Goal: Task Accomplishment & Management: Complete application form

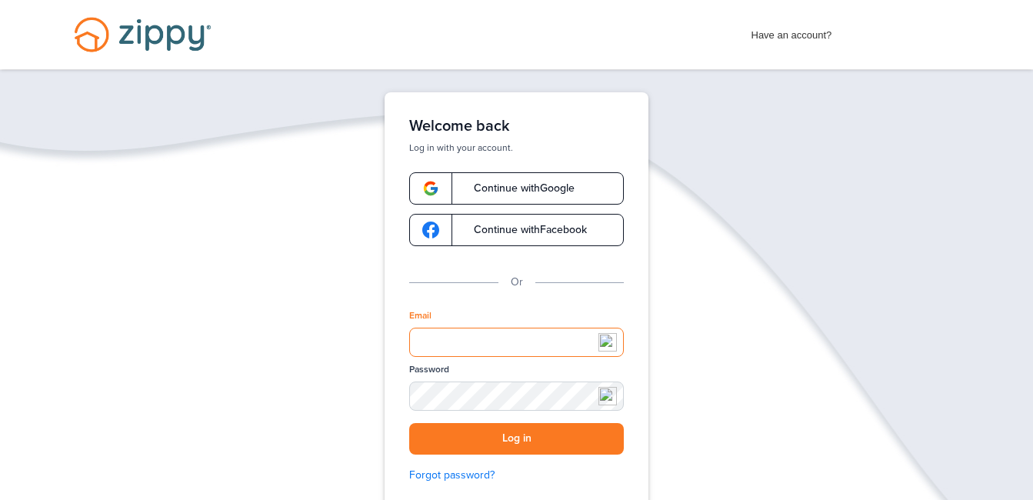
click at [441, 337] on input "Email" at bounding box center [516, 342] width 215 height 29
type input "**********"
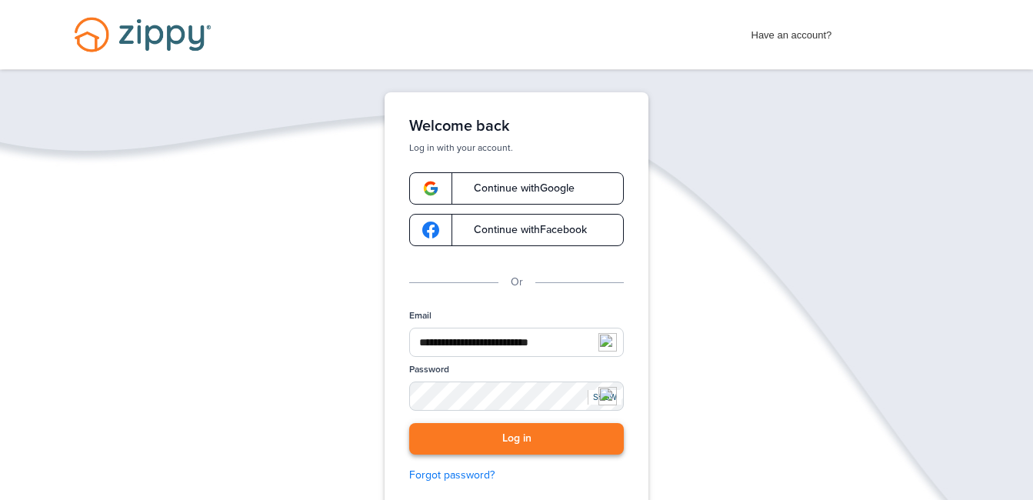
click at [514, 451] on button "Log in" at bounding box center [516, 439] width 215 height 32
click at [513, 185] on span "Continue with Google" at bounding box center [516, 188] width 116 height 11
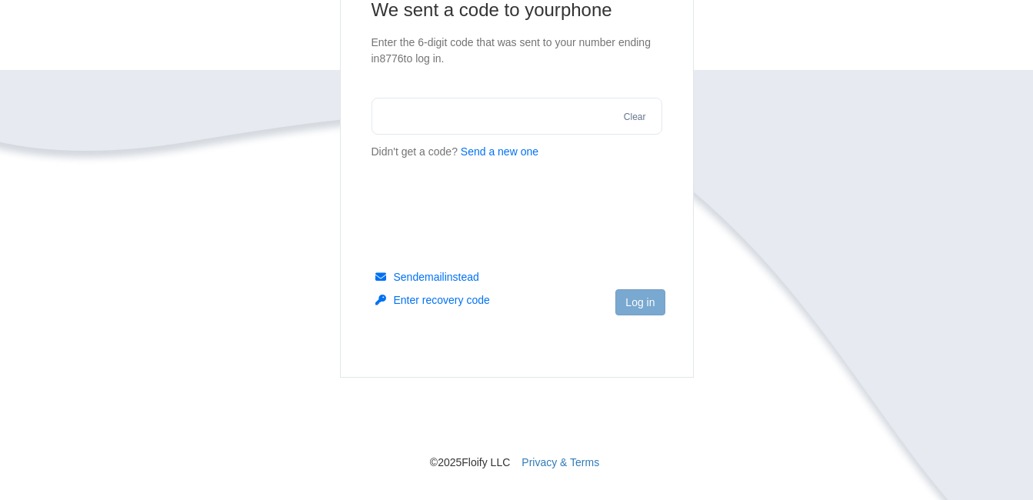
scroll to position [231, 0]
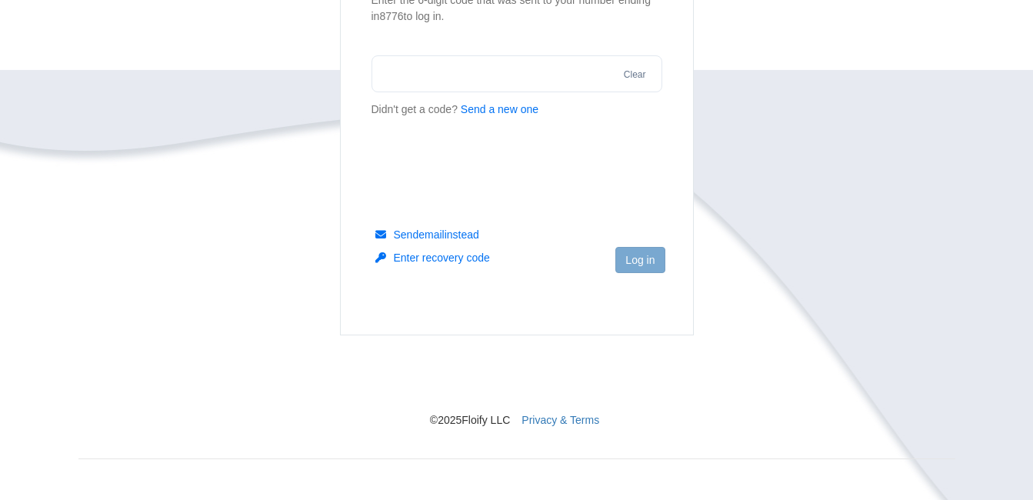
click at [436, 227] on button "Send email instead" at bounding box center [427, 234] width 104 height 15
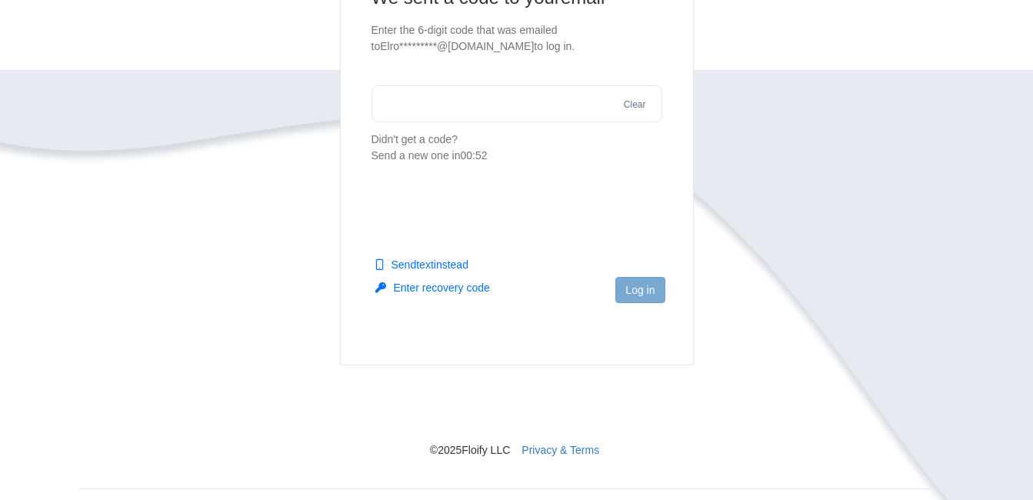
scroll to position [154, 0]
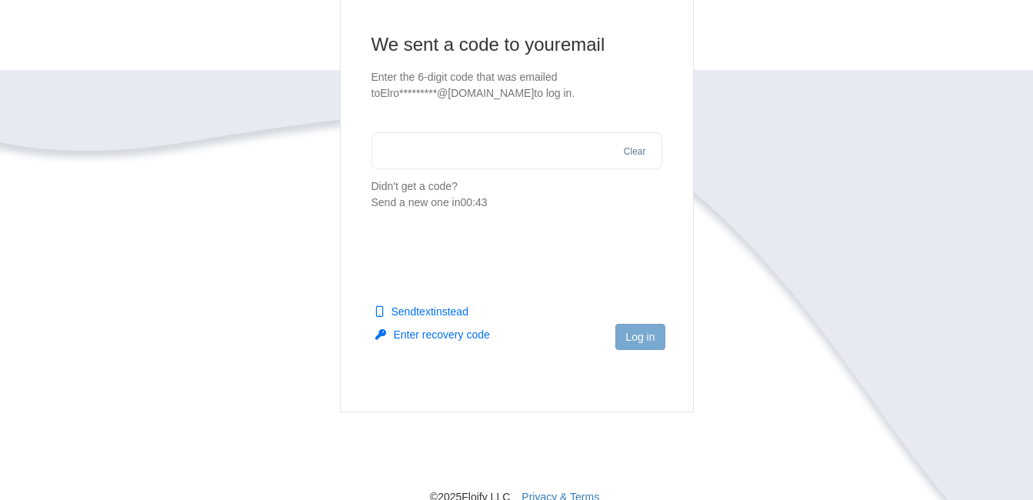
click at [424, 310] on button "Send text instead" at bounding box center [421, 311] width 93 height 15
click at [552, 162] on input "text" at bounding box center [516, 150] width 291 height 37
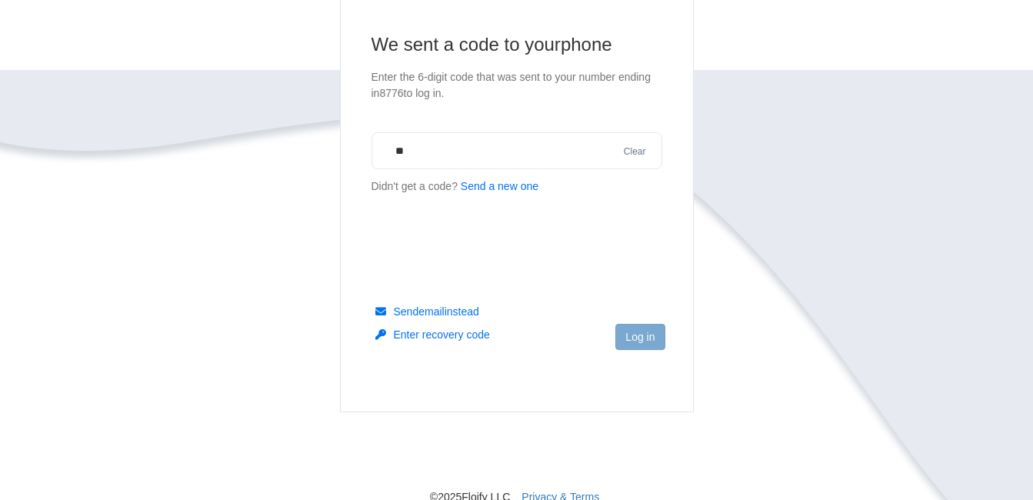
drag, startPoint x: 464, startPoint y: 147, endPoint x: 375, endPoint y: 152, distance: 89.4
click at [375, 152] on input "**" at bounding box center [516, 150] width 291 height 37
type input "******"
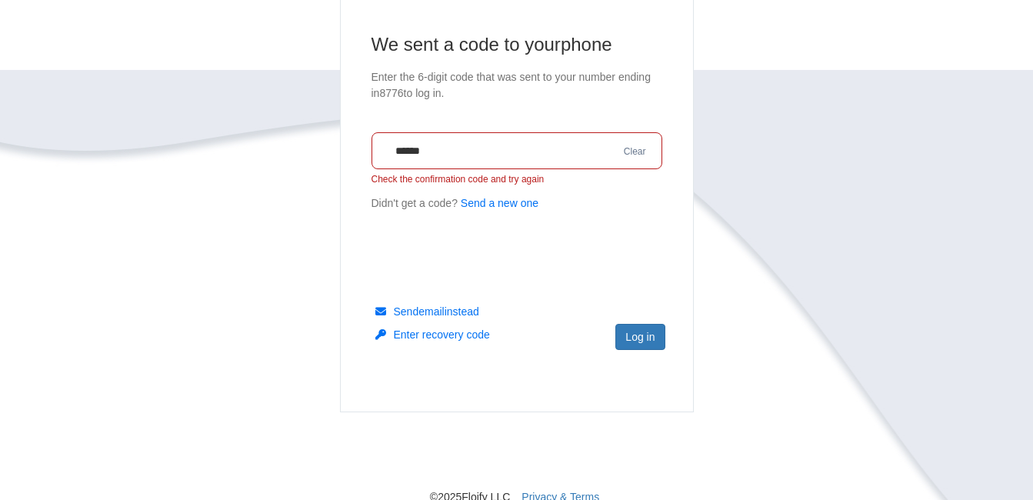
click at [474, 205] on button "Send a new one" at bounding box center [500, 203] width 78 height 16
click at [643, 151] on button "Clear" at bounding box center [635, 152] width 32 height 15
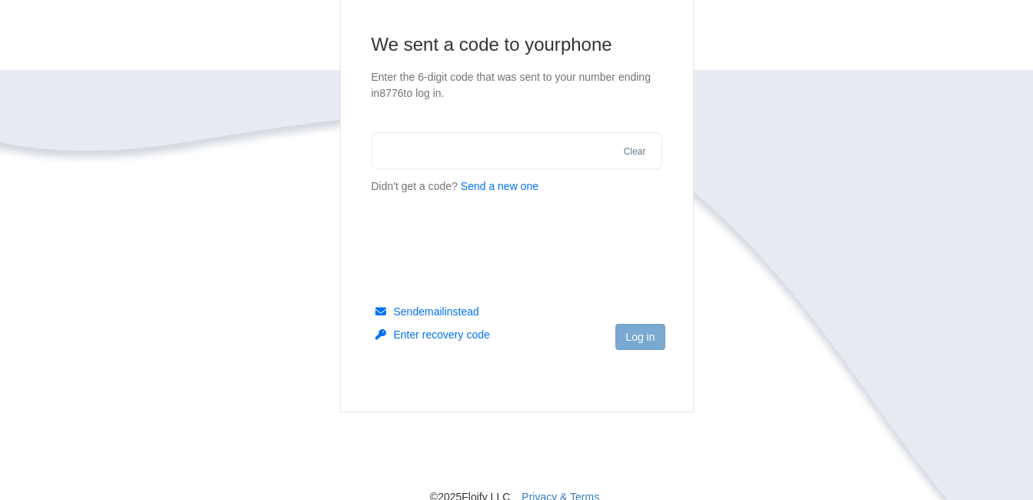
click at [484, 185] on button "Send a new one" at bounding box center [500, 186] width 78 height 16
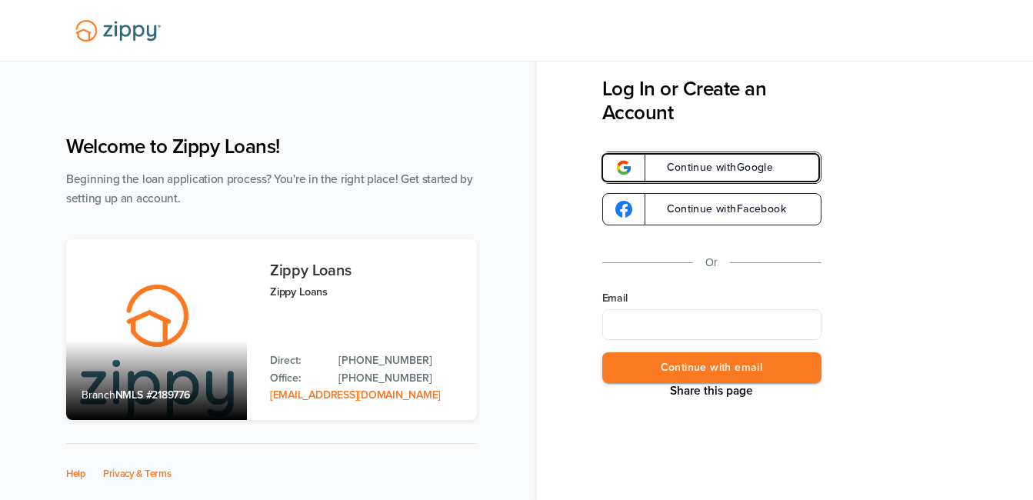
click at [692, 172] on span "Continue with Google" at bounding box center [712, 167] width 122 height 11
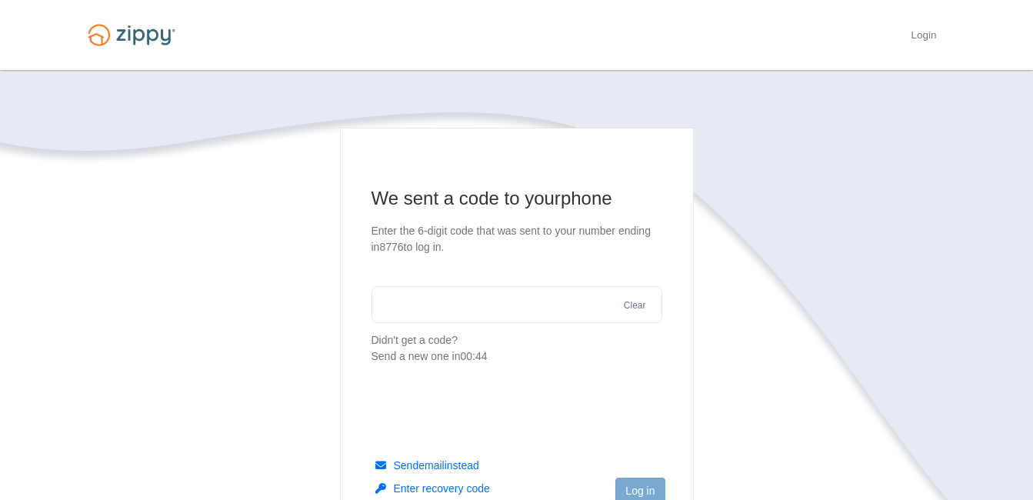
drag, startPoint x: 0, startPoint y: 0, endPoint x: 540, endPoint y: 310, distance: 622.6
click at [540, 309] on input "text" at bounding box center [516, 304] width 291 height 37
click at [505, 335] on button "Send a new one" at bounding box center [500, 340] width 78 height 16
click at [508, 307] on input "text" at bounding box center [516, 304] width 291 height 37
type input "******"
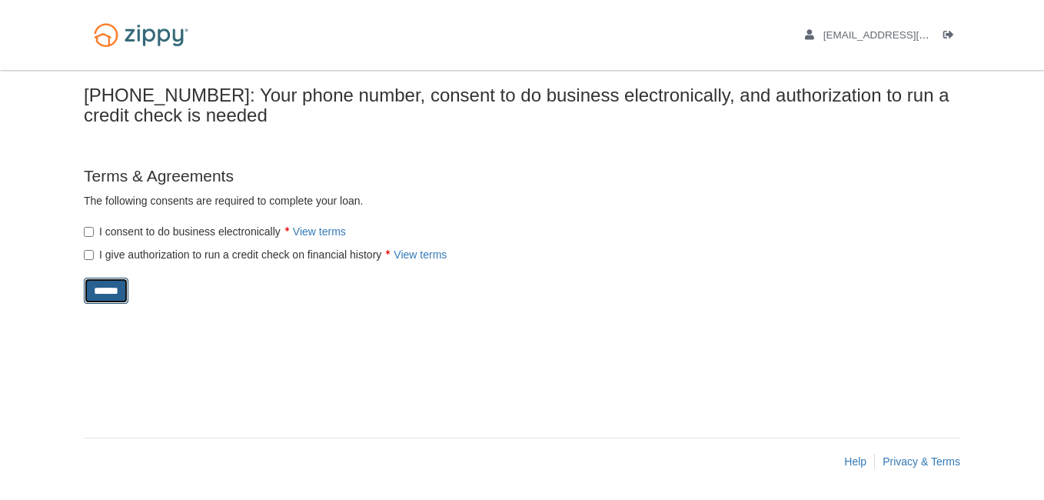
click at [91, 282] on input "******" at bounding box center [106, 291] width 45 height 26
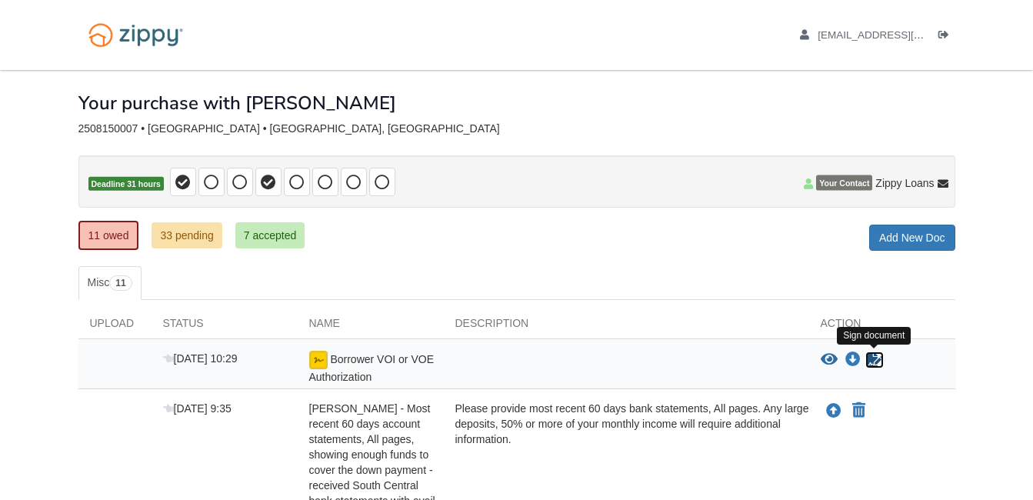
click at [869, 360] on icon "Sign Form" at bounding box center [874, 359] width 17 height 15
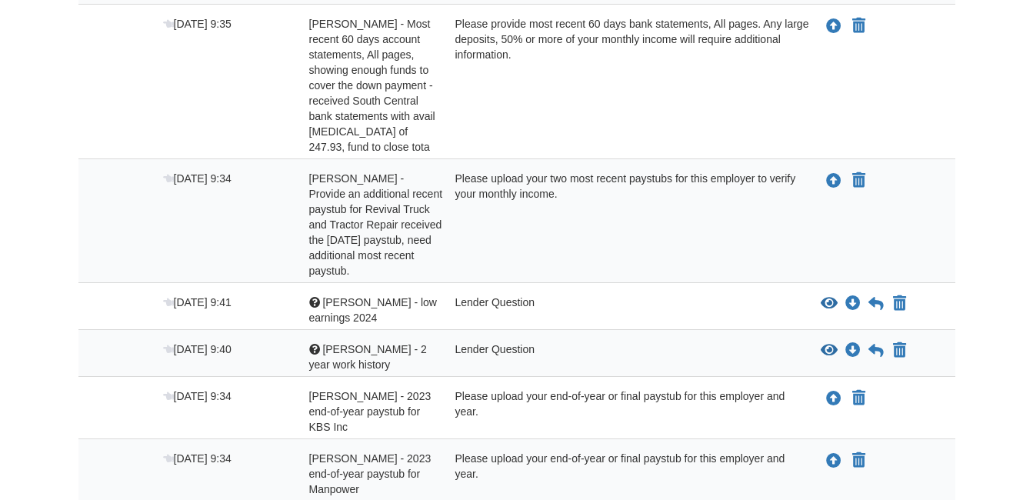
scroll to position [461, 0]
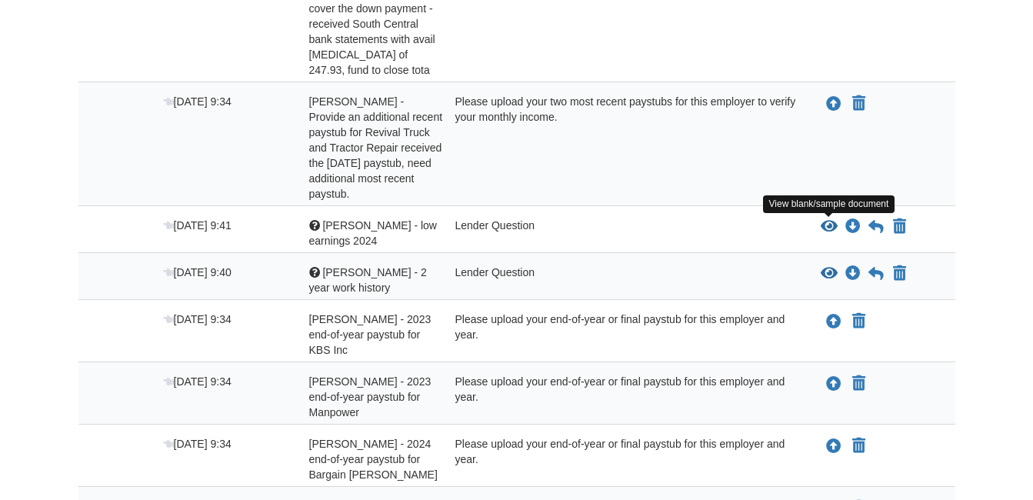
click at [829, 224] on icon "View Dolores - low earnings 2024" at bounding box center [829, 226] width 17 height 15
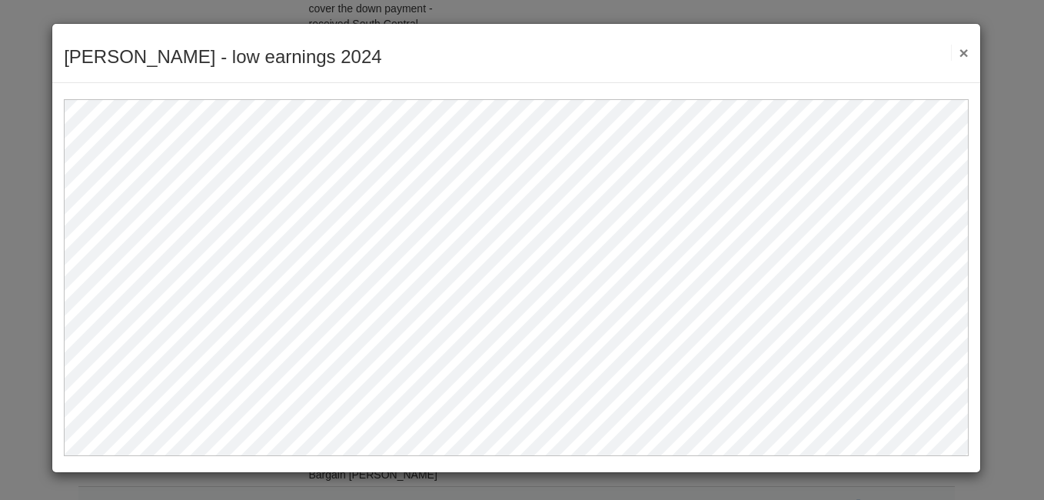
click at [965, 52] on button "×" at bounding box center [960, 53] width 18 height 16
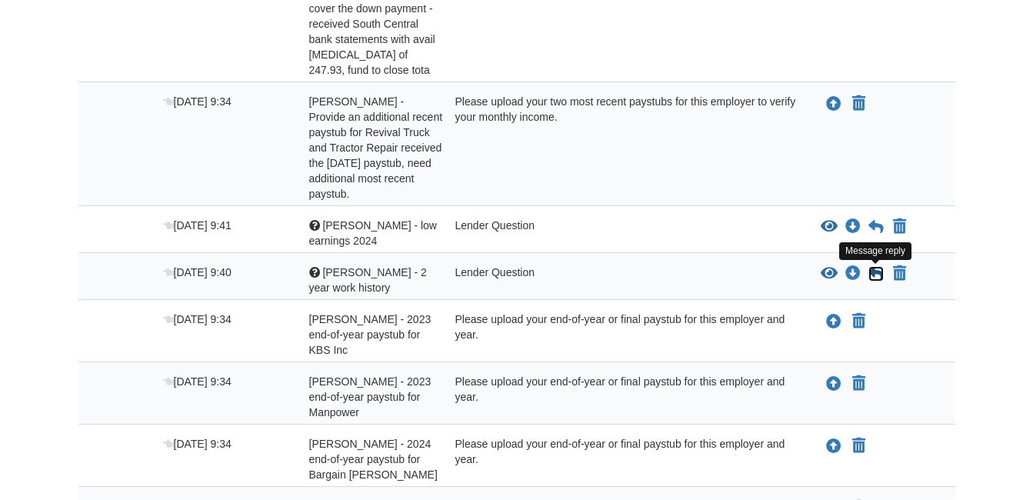
click at [875, 271] on icon at bounding box center [875, 273] width 15 height 15
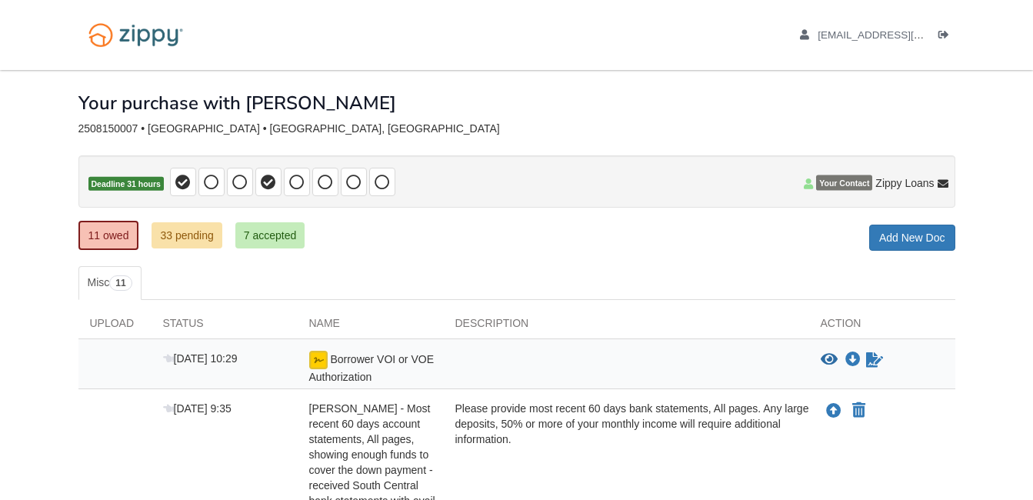
scroll to position [461, 0]
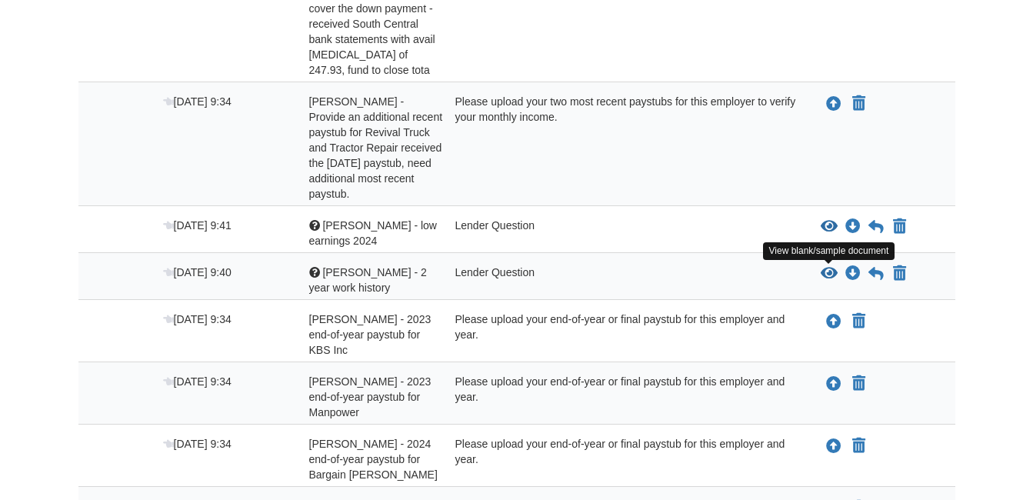
click at [828, 270] on icon "View Rodney - 2 year work history" at bounding box center [829, 273] width 17 height 15
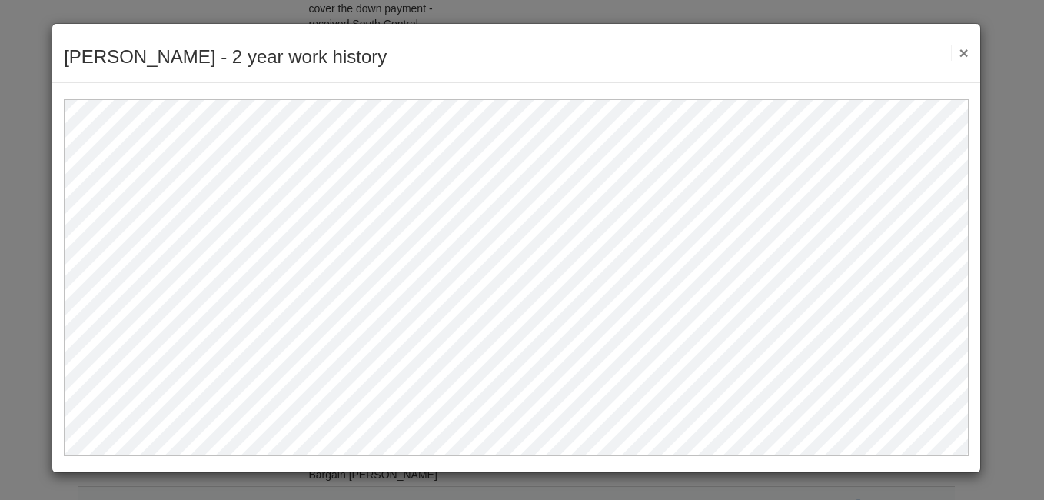
click at [968, 56] on button "×" at bounding box center [960, 53] width 18 height 16
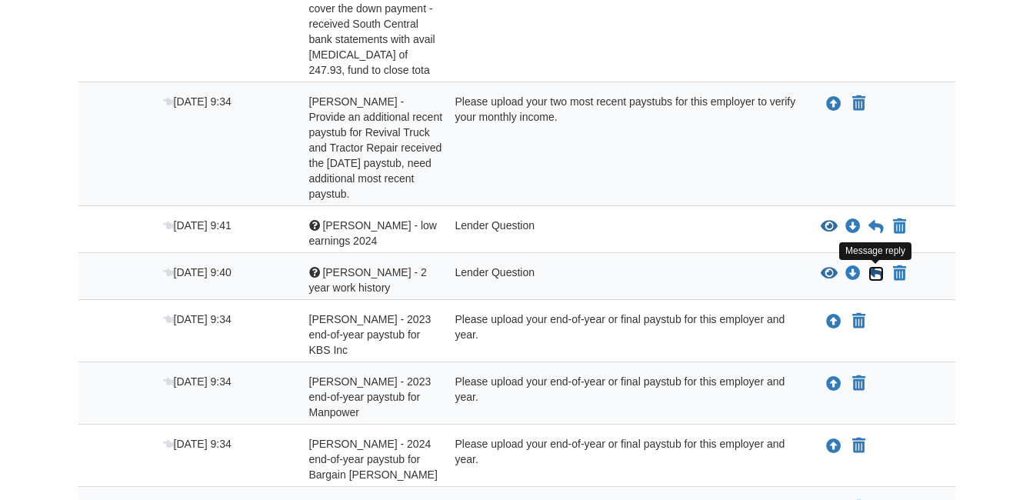
click at [874, 275] on icon at bounding box center [875, 273] width 15 height 15
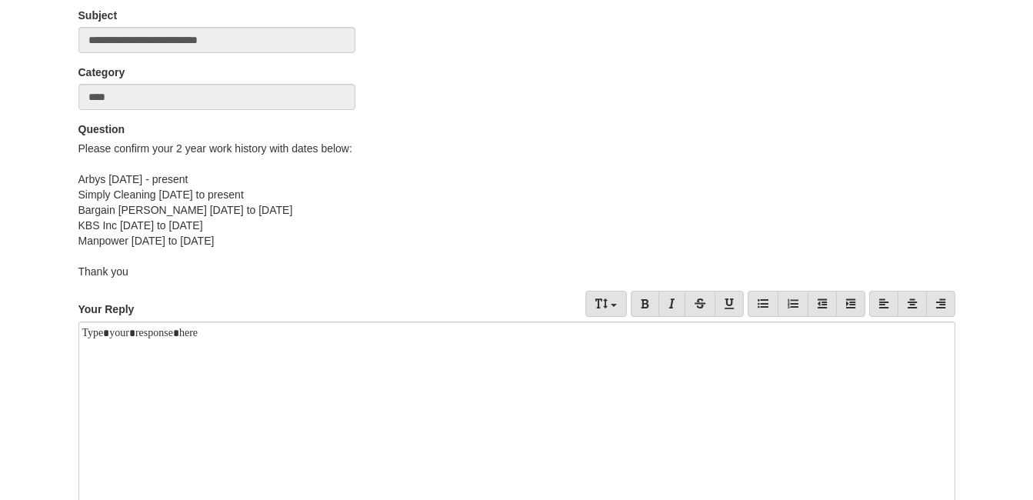
scroll to position [154, 0]
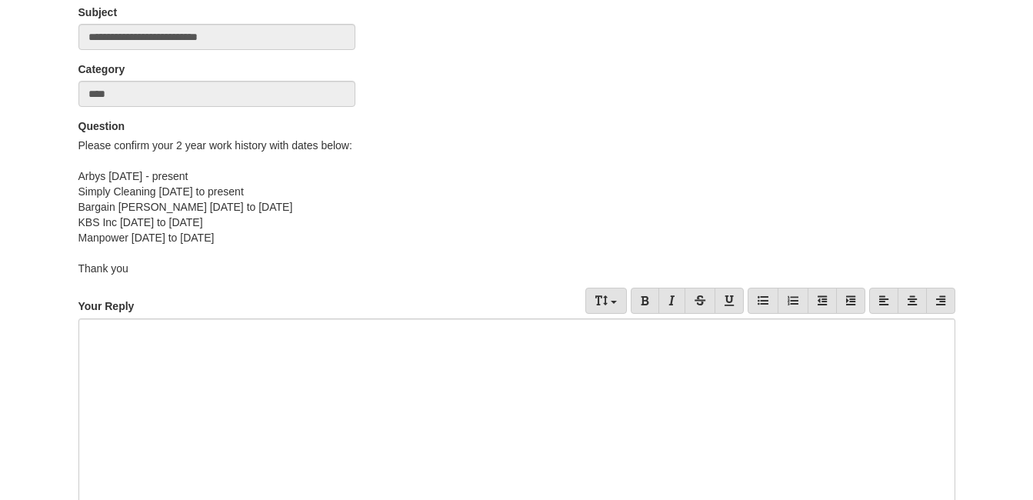
click at [266, 332] on div at bounding box center [516, 418] width 877 height 200
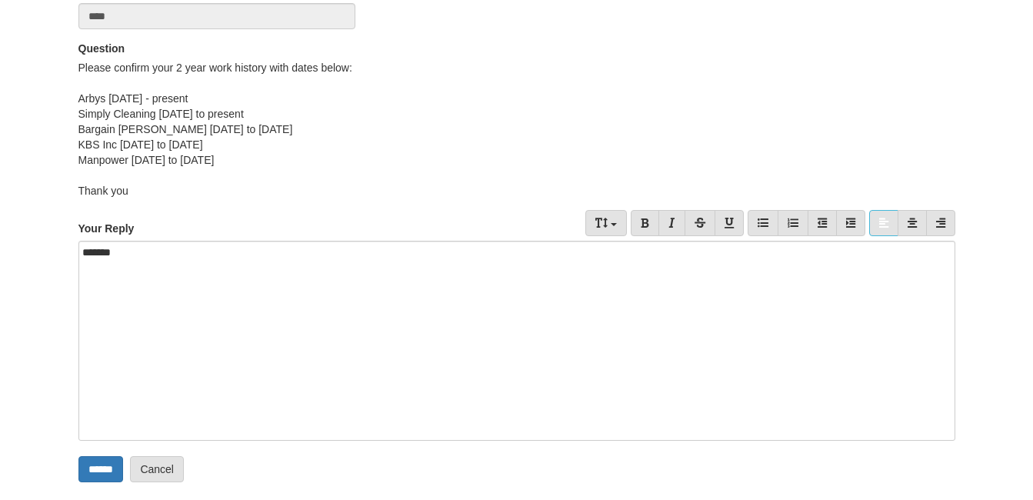
scroll to position [307, 0]
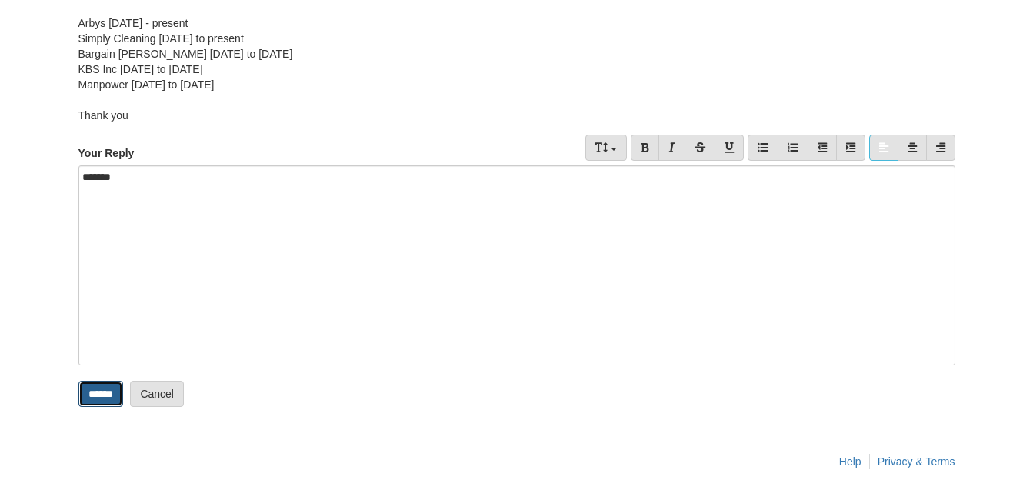
click at [113, 401] on input "******" at bounding box center [100, 394] width 45 height 26
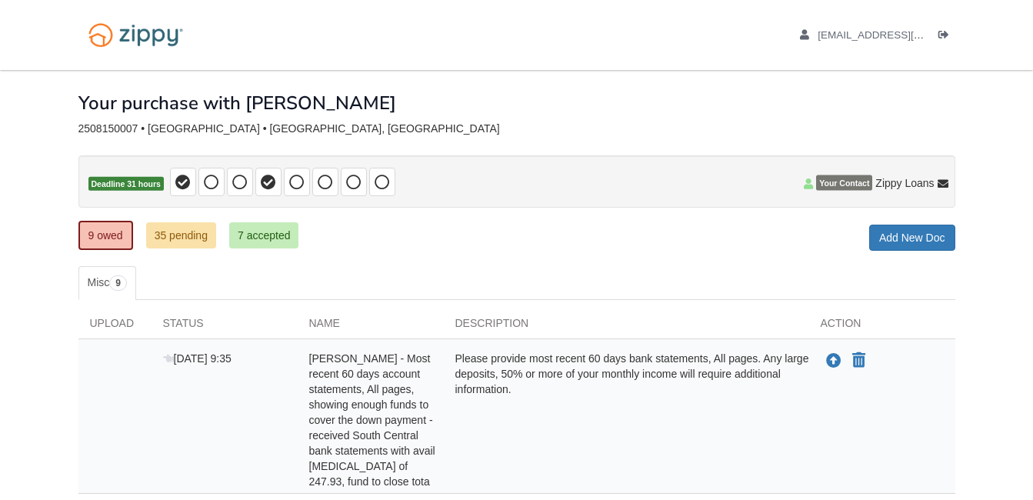
scroll to position [231, 0]
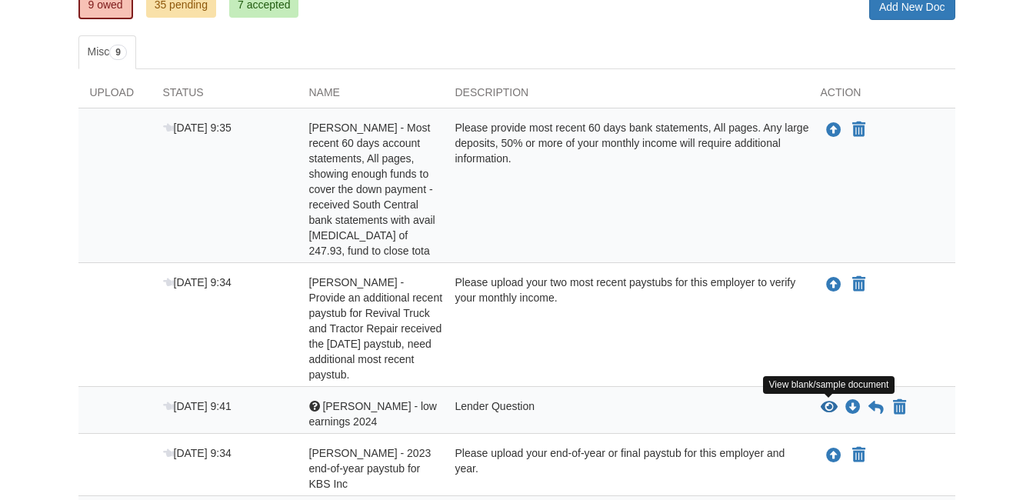
click at [833, 407] on icon "View Dolores - low earnings 2024" at bounding box center [829, 407] width 17 height 15
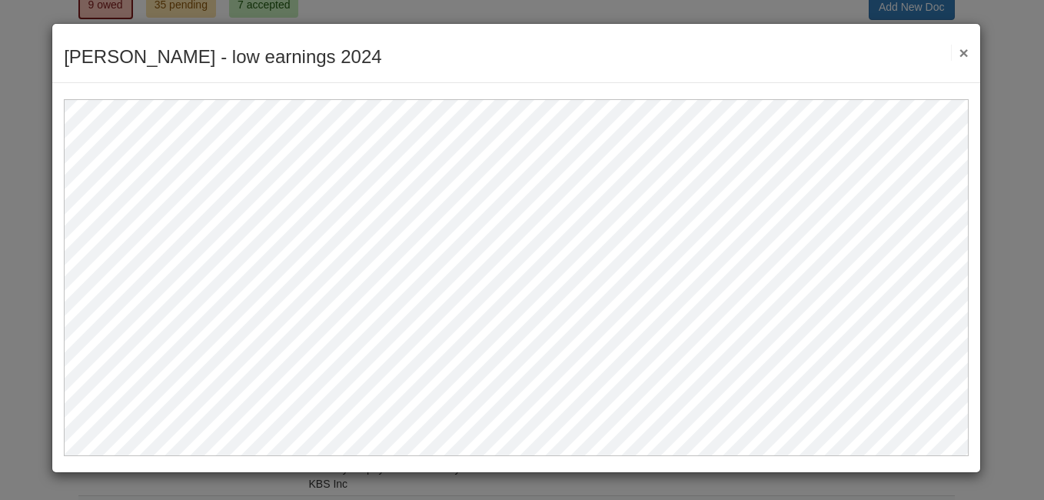
click at [964, 52] on button "×" at bounding box center [960, 53] width 18 height 16
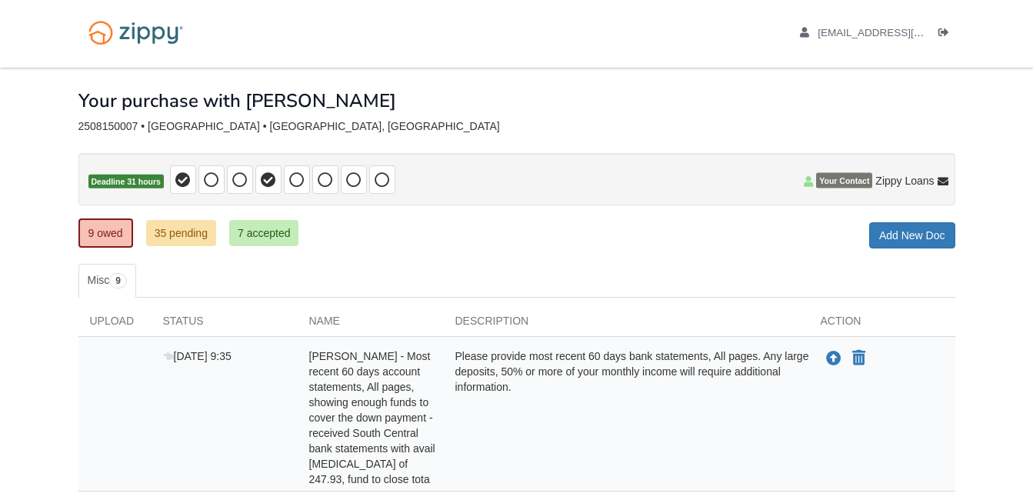
scroll to position [0, 0]
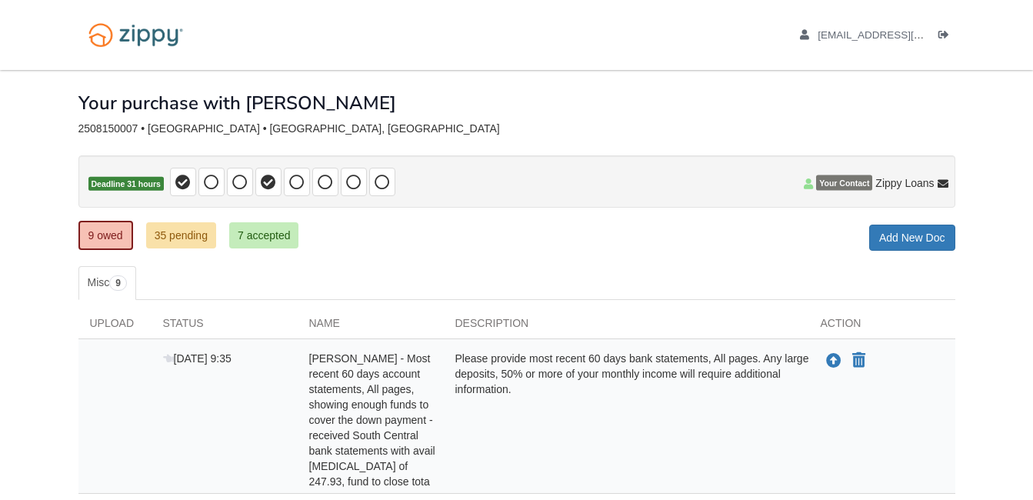
scroll to position [308, 0]
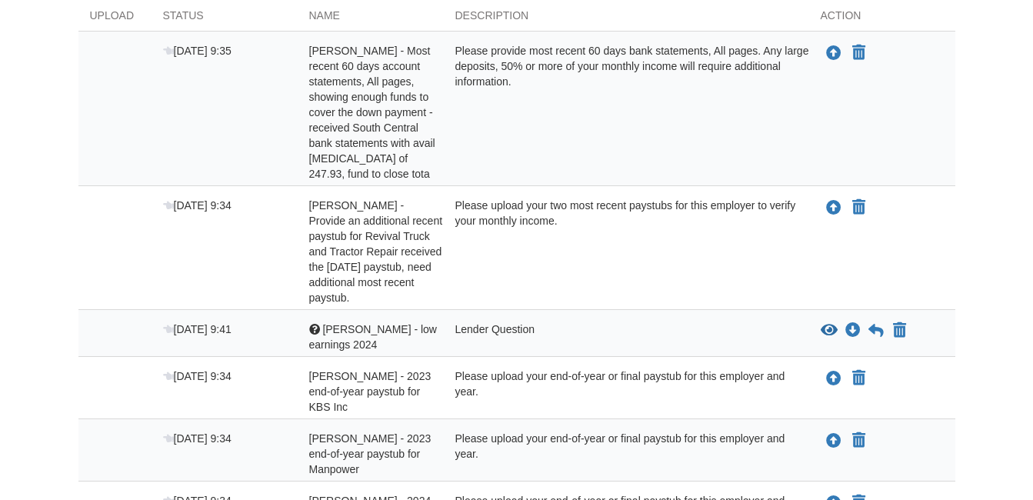
click at [278, 105] on div "[DATE] 9:35" at bounding box center [225, 112] width 146 height 138
click at [870, 326] on icon at bounding box center [875, 330] width 15 height 15
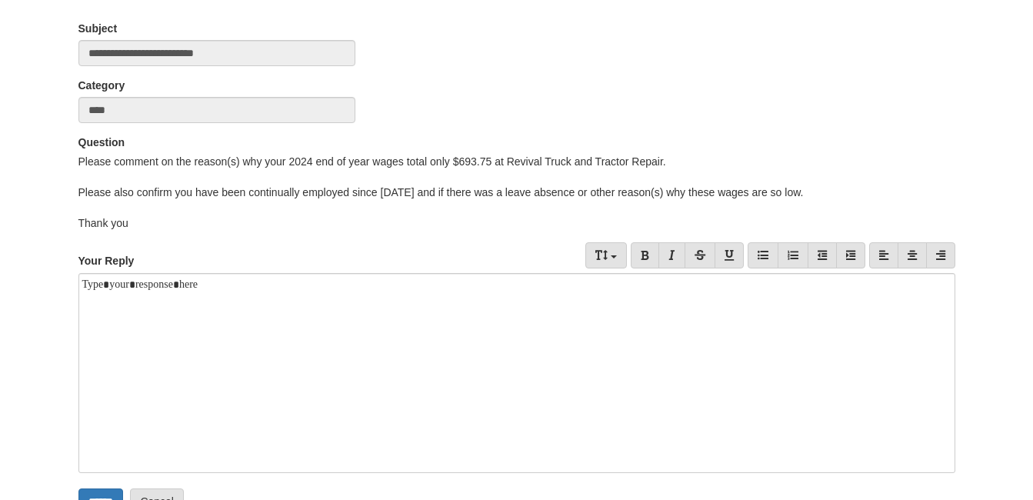
scroll to position [154, 0]
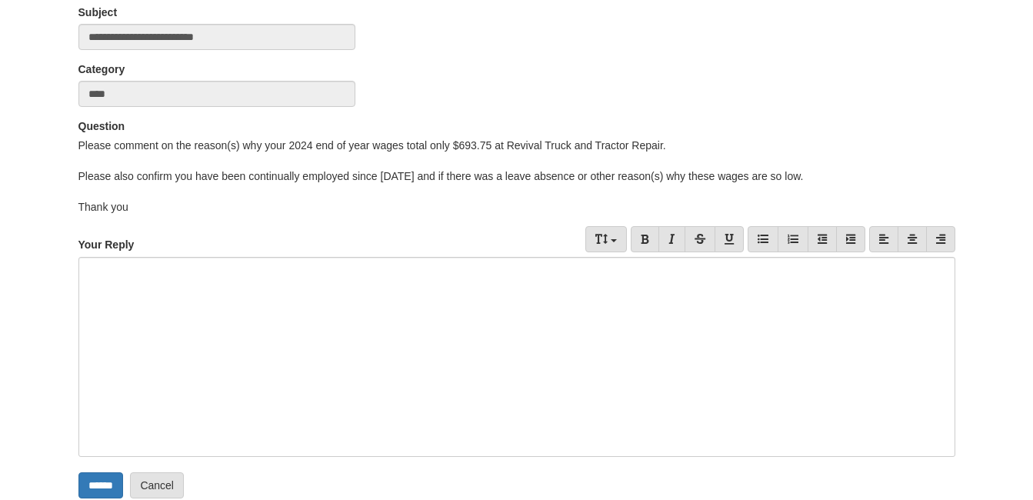
click at [205, 266] on div at bounding box center [516, 357] width 877 height 200
click at [113, 487] on input "******" at bounding box center [100, 485] width 45 height 26
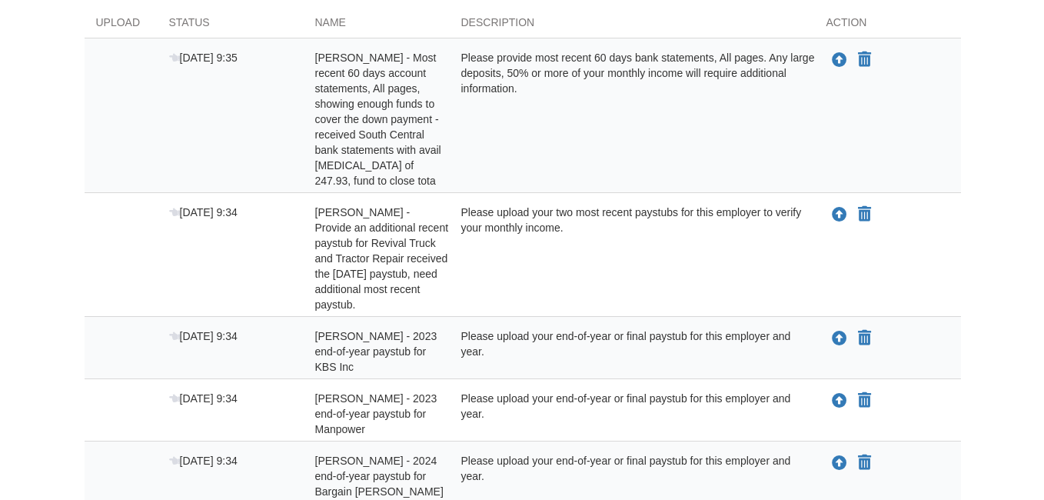
scroll to position [308, 0]
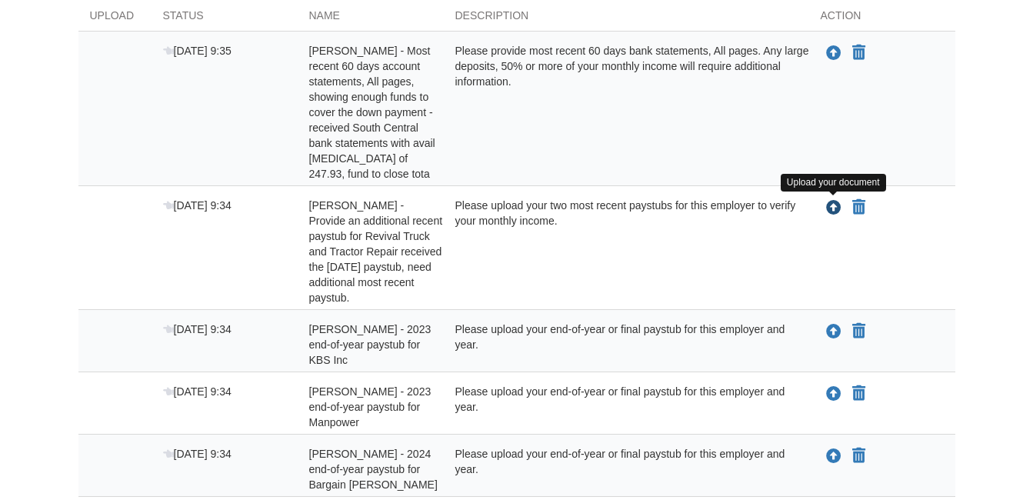
click at [828, 210] on icon "Upload Delores Barlow - Provide an additional recent paystub for Revival Truck …" at bounding box center [833, 208] width 15 height 15
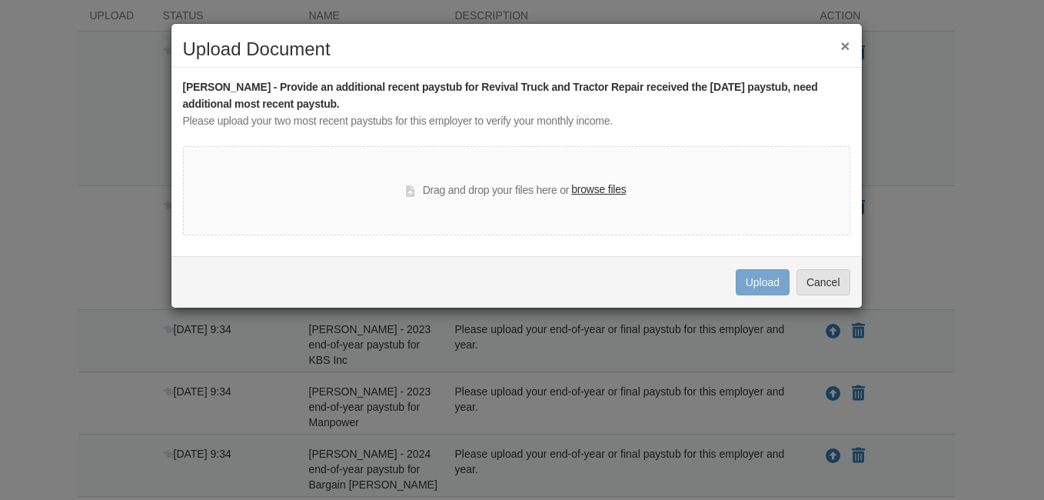
click at [618, 188] on label "browse files" at bounding box center [598, 190] width 55 height 17
click at [0, 0] on input "browse files" at bounding box center [0, 0] width 0 height 0
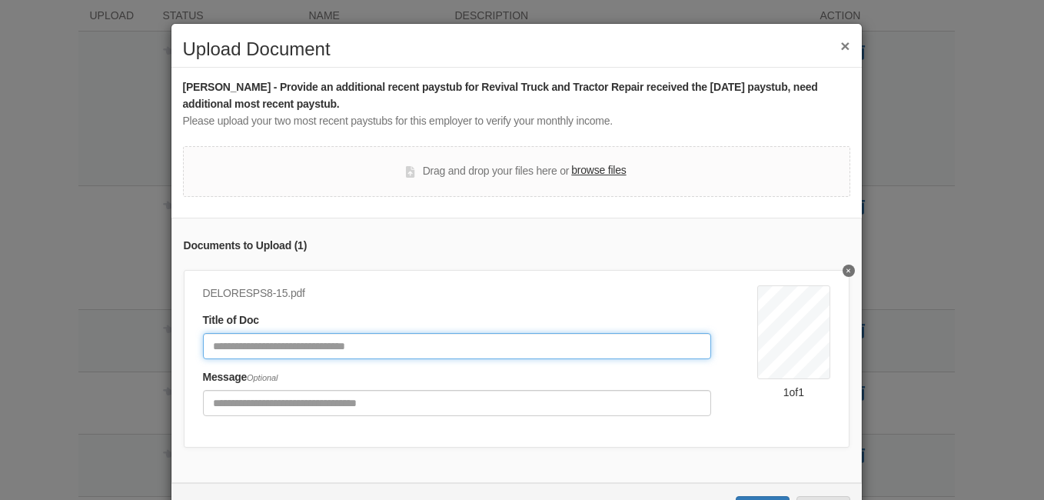
click at [338, 347] on input "Document Title" at bounding box center [457, 346] width 509 height 26
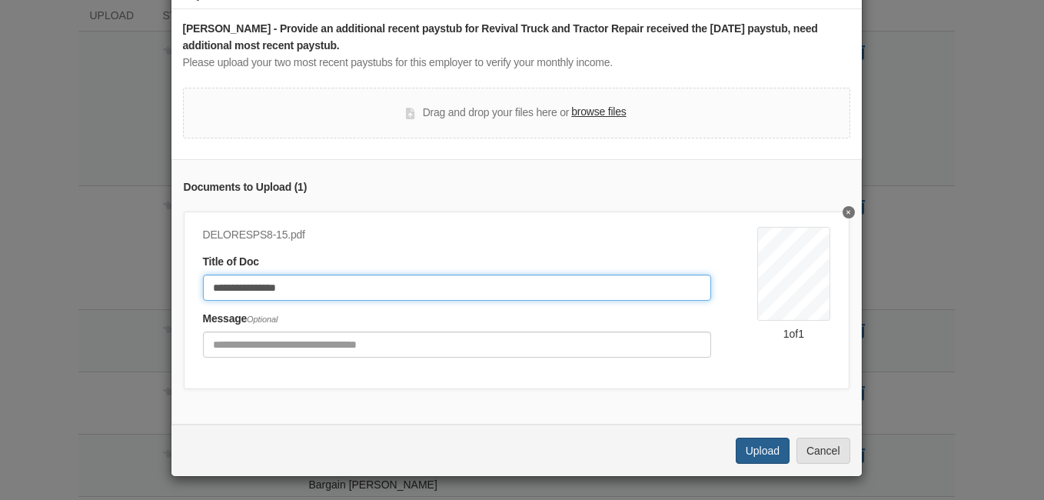
type input "**********"
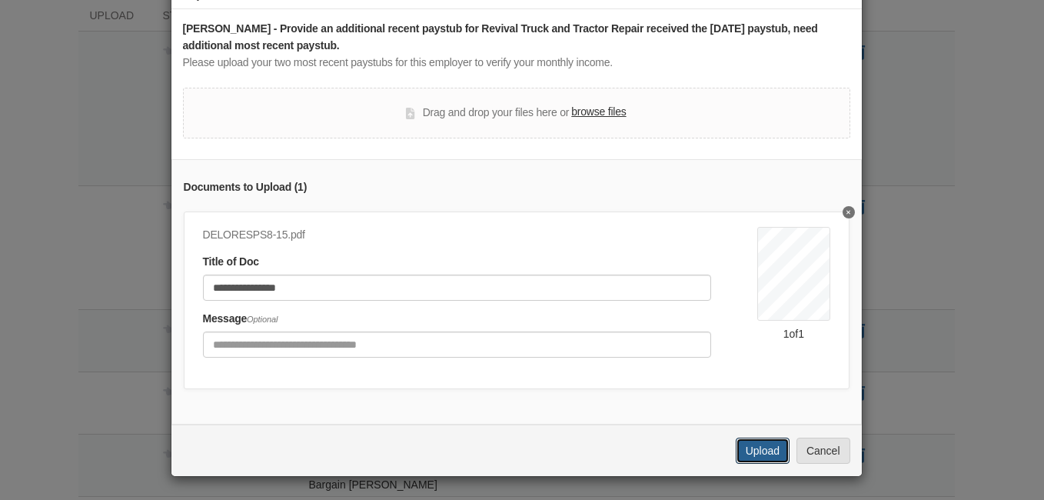
click at [758, 446] on button "Upload" at bounding box center [763, 451] width 54 height 26
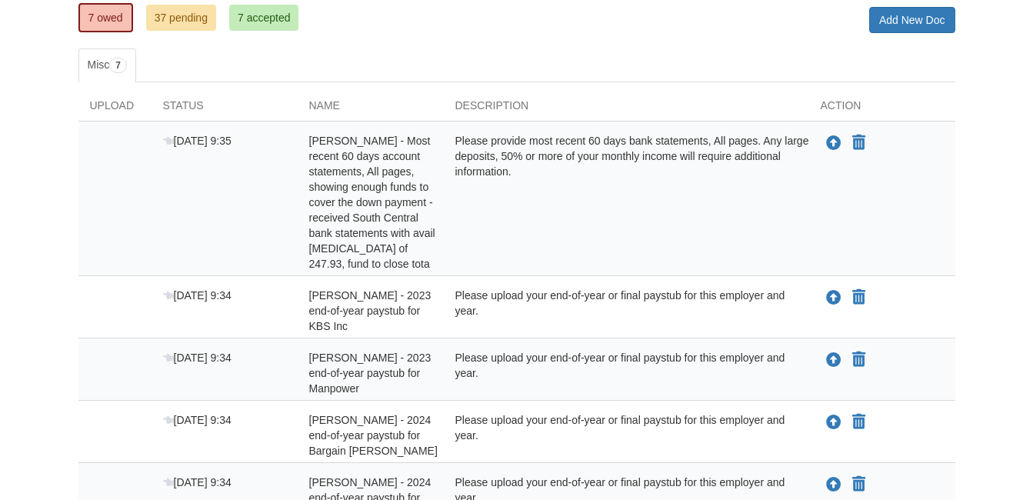
scroll to position [184, 0]
